Goal: Task Accomplishment & Management: Manage account settings

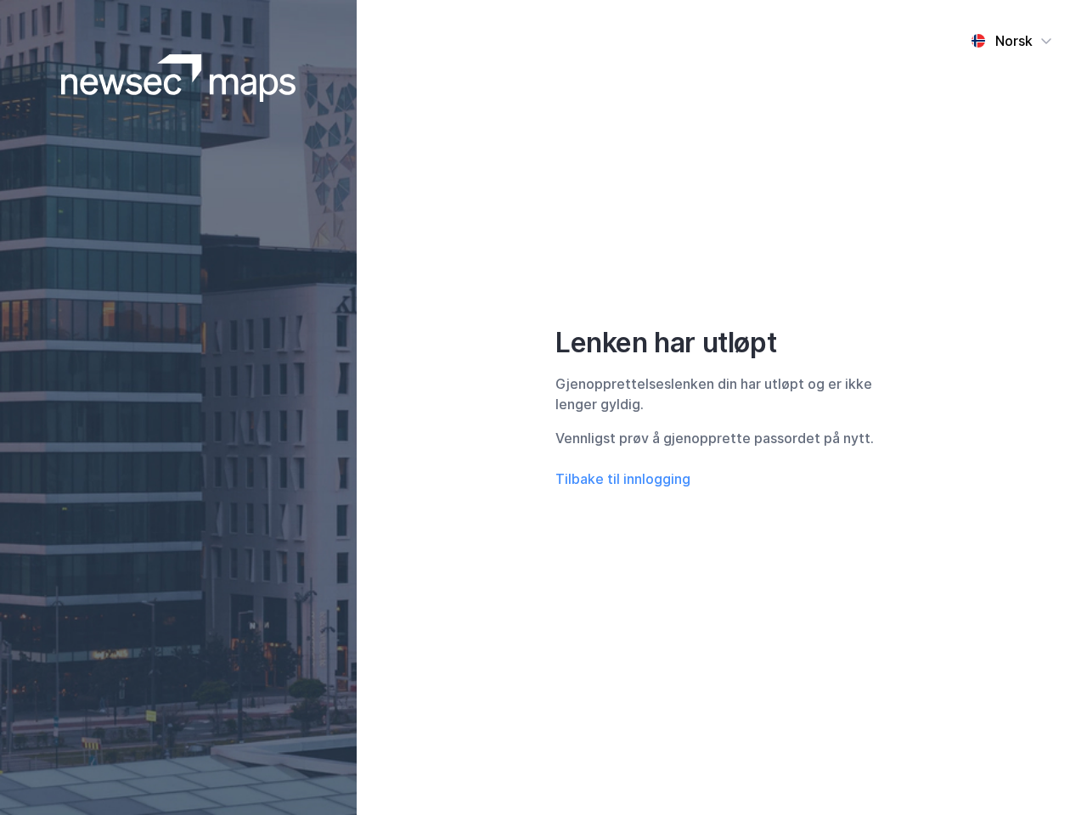
click at [543, 407] on div "Norsk Lenken har utløpt Gjenopprettelseslenken din har utløpt og er ikke lenger…" at bounding box center [722, 407] width 730 height 815
click at [178, 78] on img at bounding box center [178, 78] width 235 height 48
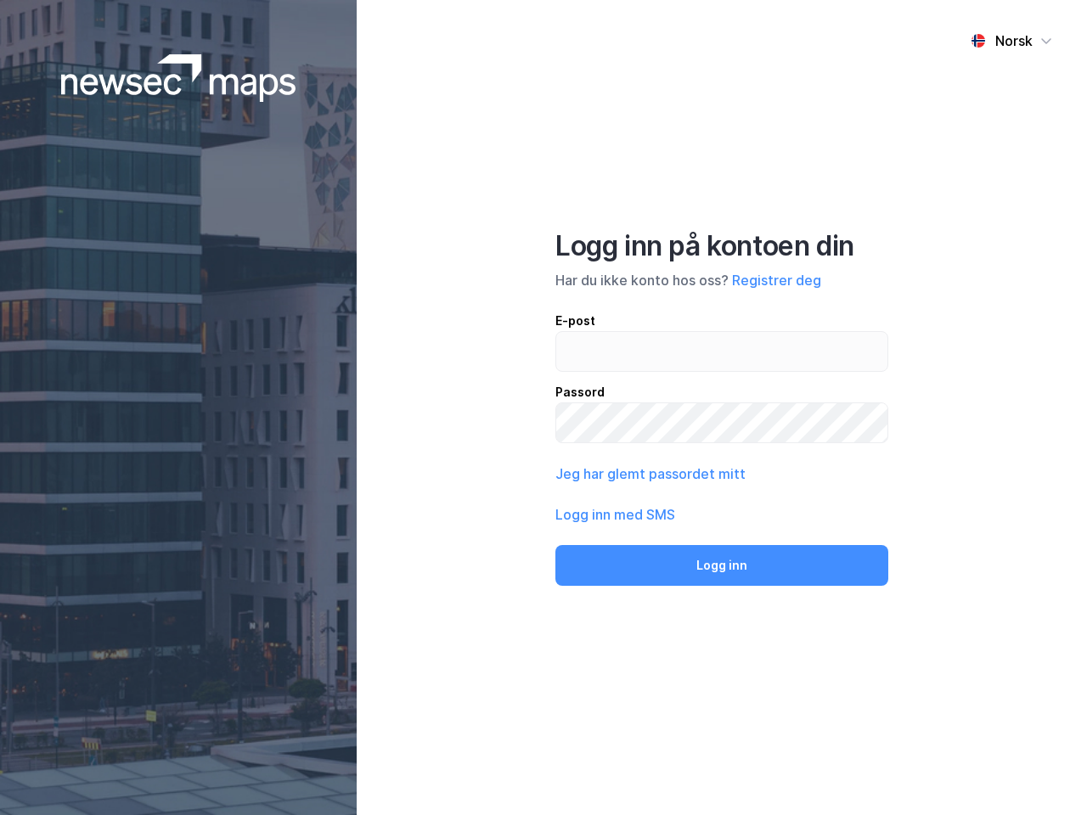
click at [1011, 41] on div "Norsk" at bounding box center [1013, 41] width 37 height 20
click at [622, 479] on button "Jeg har glemt passordet mitt" at bounding box center [650, 473] width 190 height 20
